Goal: Find specific page/section: Locate item on page

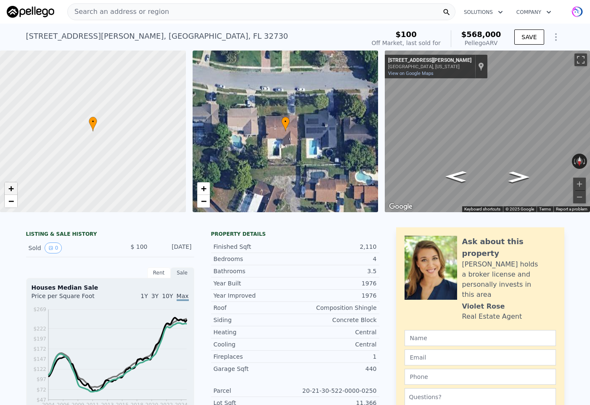
click at [12, 187] on span "+" at bounding box center [10, 188] width 5 height 11
drag, startPoint x: 59, startPoint y: 149, endPoint x: 77, endPoint y: 109, distance: 42.9
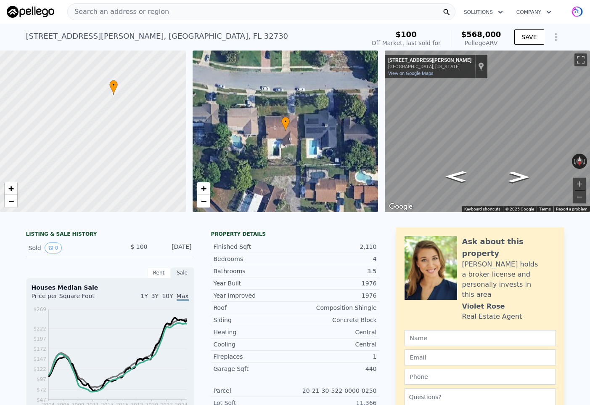
click at [77, 109] on div at bounding box center [92, 131] width 223 height 194
drag, startPoint x: 91, startPoint y: 169, endPoint x: 96, endPoint y: 174, distance: 6.3
click at [96, 174] on div at bounding box center [92, 132] width 223 height 194
drag, startPoint x: 112, startPoint y: 125, endPoint x: 114, endPoint y: 143, distance: 18.3
click at [114, 143] on div at bounding box center [92, 132] width 223 height 194
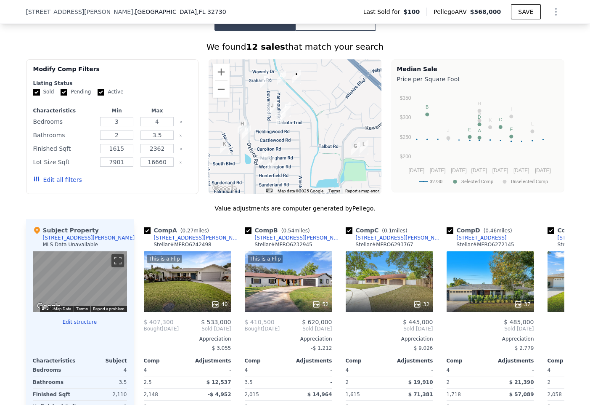
scroll to position [616, 0]
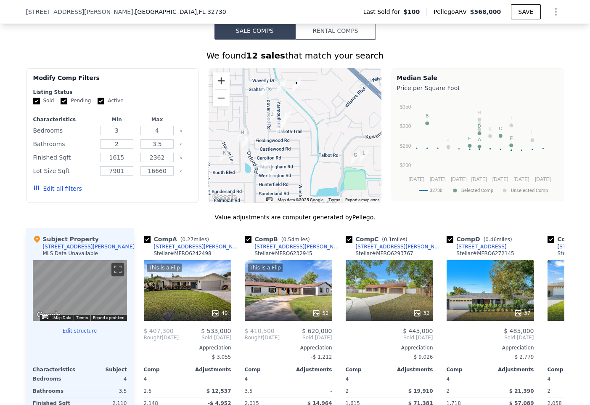
click at [224, 84] on button "Zoom in" at bounding box center [221, 80] width 17 height 17
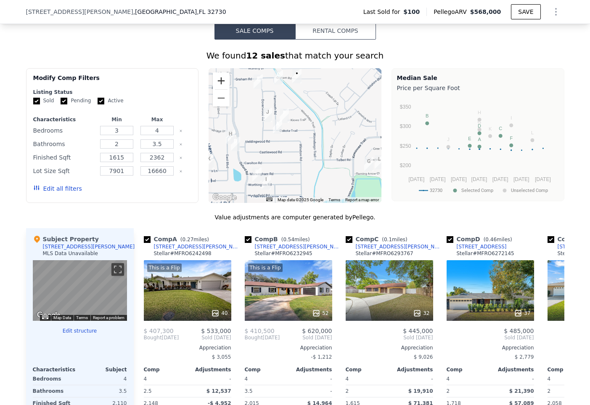
click at [224, 84] on button "Zoom in" at bounding box center [221, 80] width 17 height 17
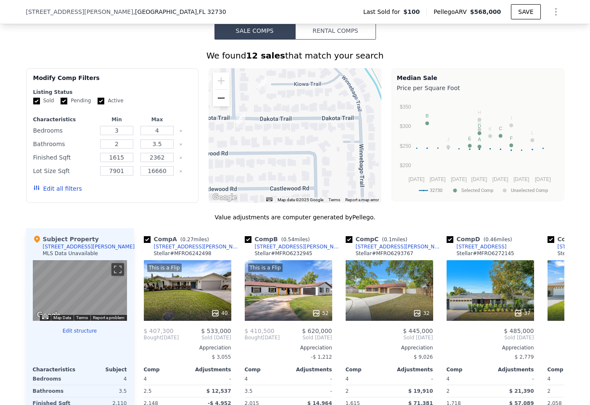
click at [221, 97] on button "Zoom out" at bounding box center [221, 98] width 17 height 17
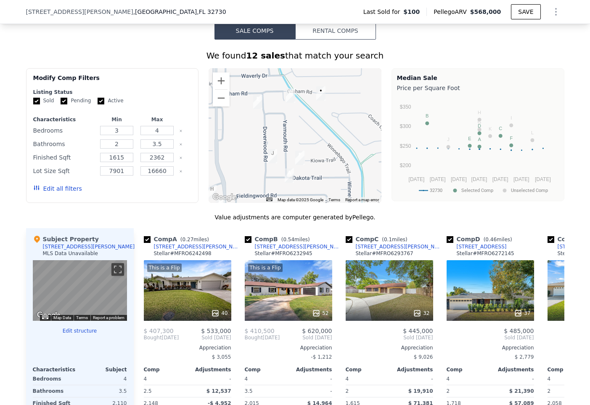
drag, startPoint x: 306, startPoint y: 120, endPoint x: 328, endPoint y: 170, distance: 55.0
click at [328, 170] on div at bounding box center [295, 135] width 173 height 135
